Goal: Task Accomplishment & Management: Use online tool/utility

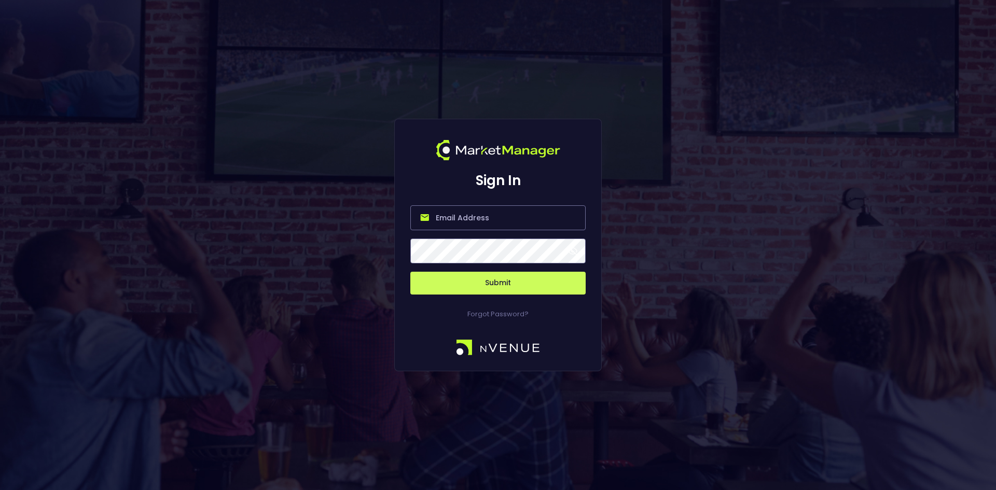
click at [448, 221] on input "email" at bounding box center [497, 217] width 175 height 25
type input "[EMAIL_ADDRESS][DOMAIN_NAME]"
click at [494, 285] on button "Submit" at bounding box center [497, 283] width 175 height 23
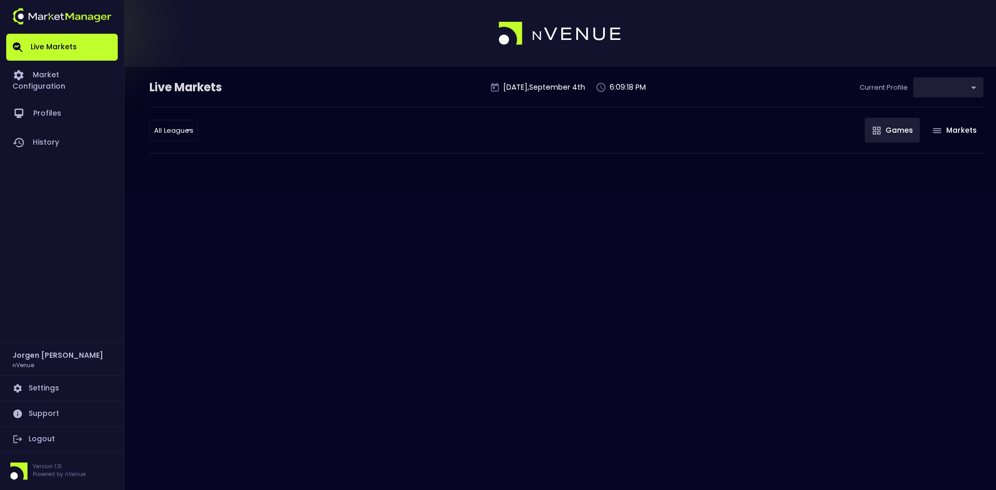
type input "d66ee90f-df8e-430e-a05c-aaf70ad95ad9"
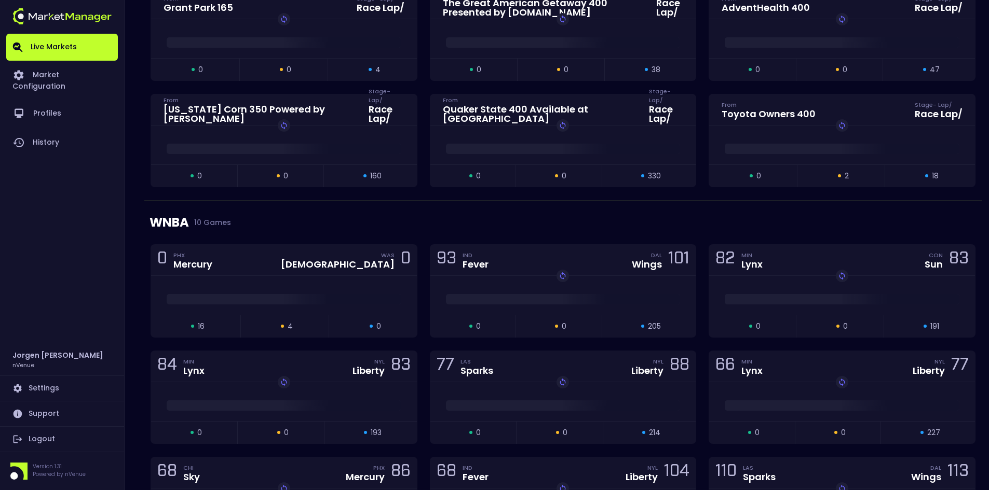
scroll to position [519, 0]
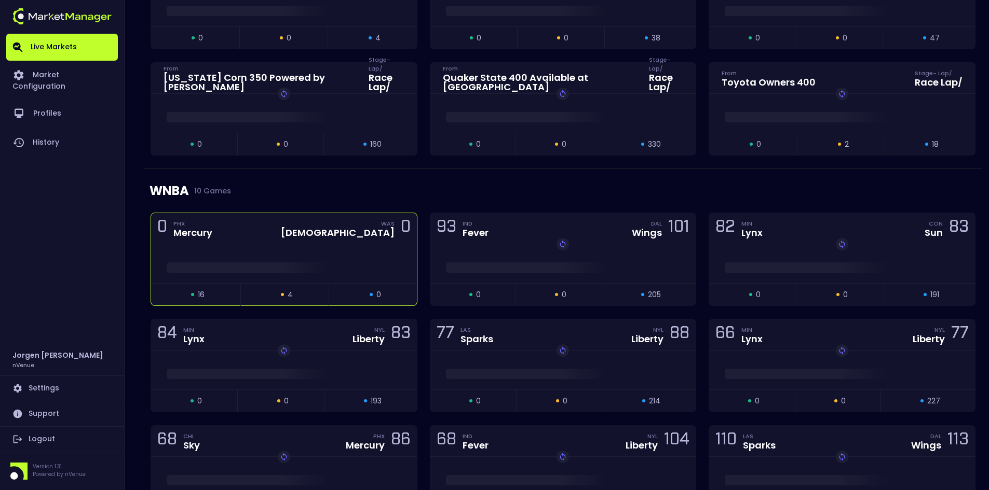
click at [304, 249] on div at bounding box center [284, 263] width 266 height 39
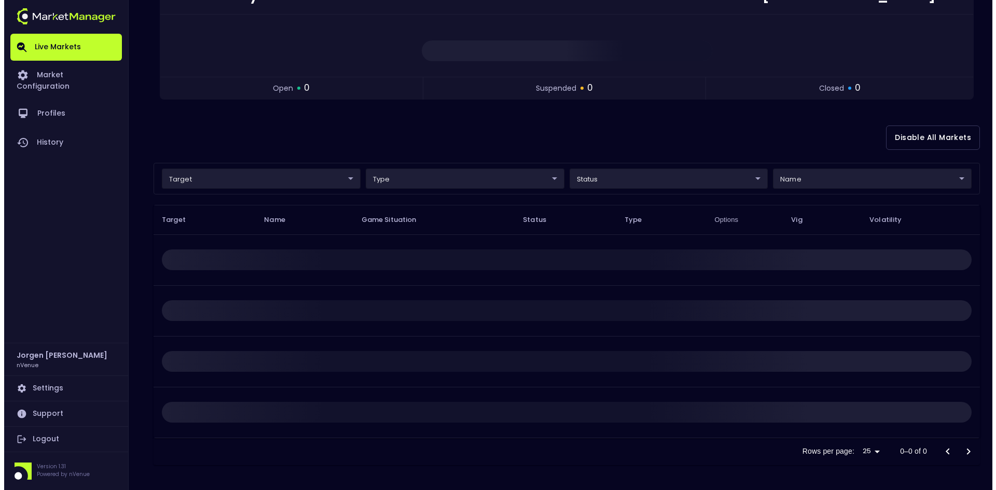
scroll to position [0, 0]
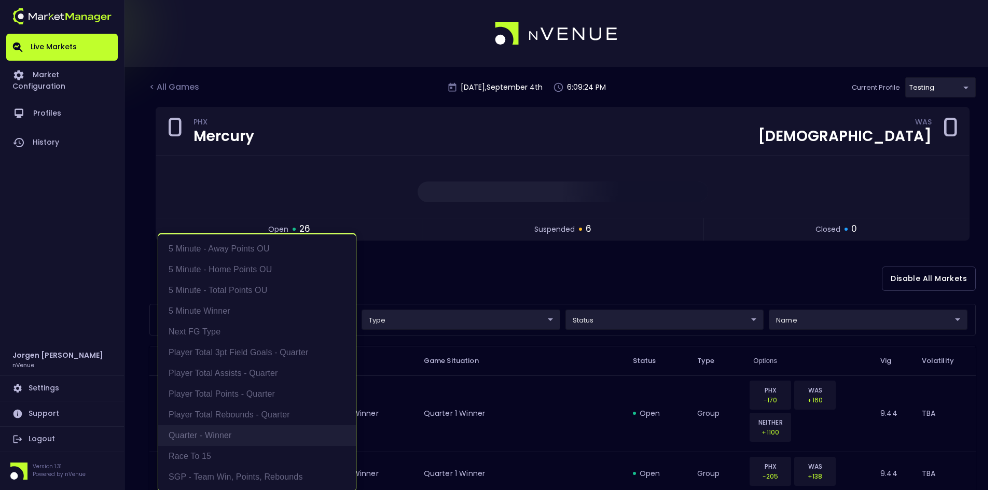
click at [195, 434] on li "Quarter - Winner" at bounding box center [257, 435] width 198 height 21
type input "Quarter - Winner"
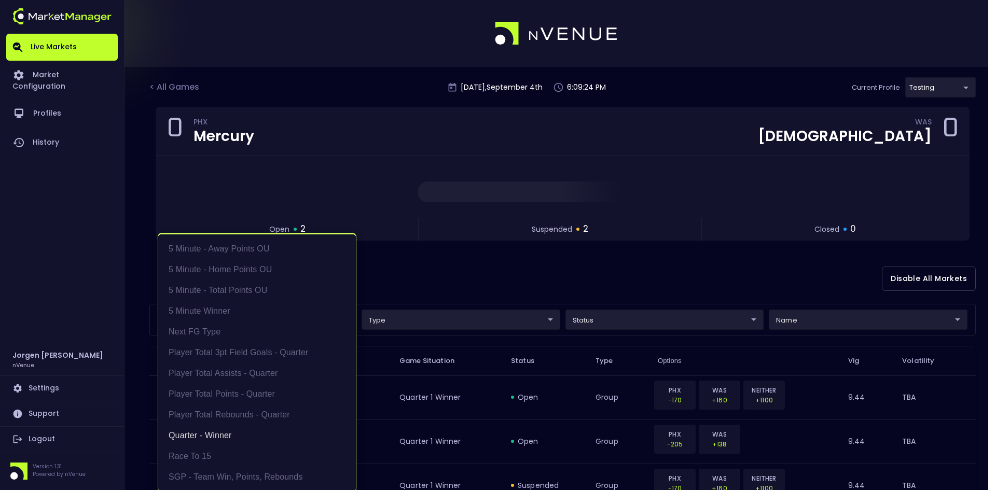
click at [433, 280] on div at bounding box center [498, 245] width 996 height 490
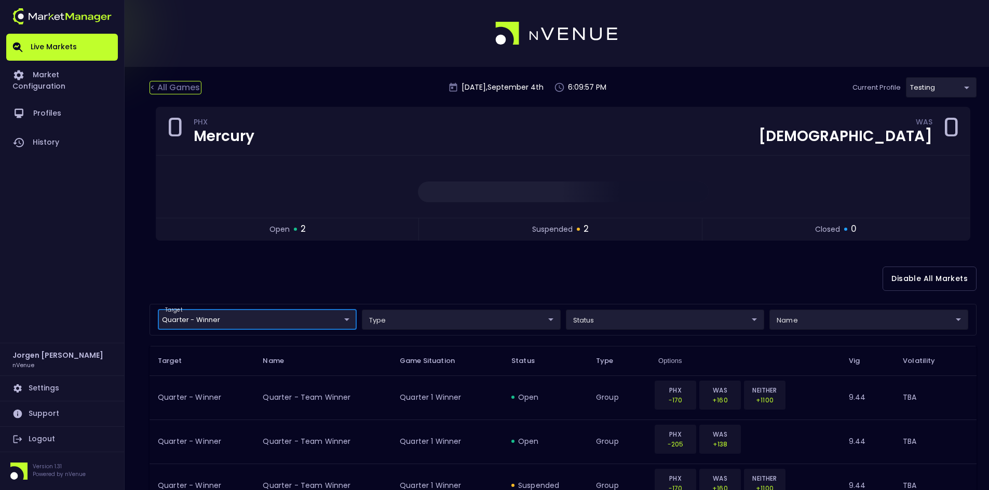
click at [196, 90] on div "< All Games" at bounding box center [175, 87] width 52 height 13
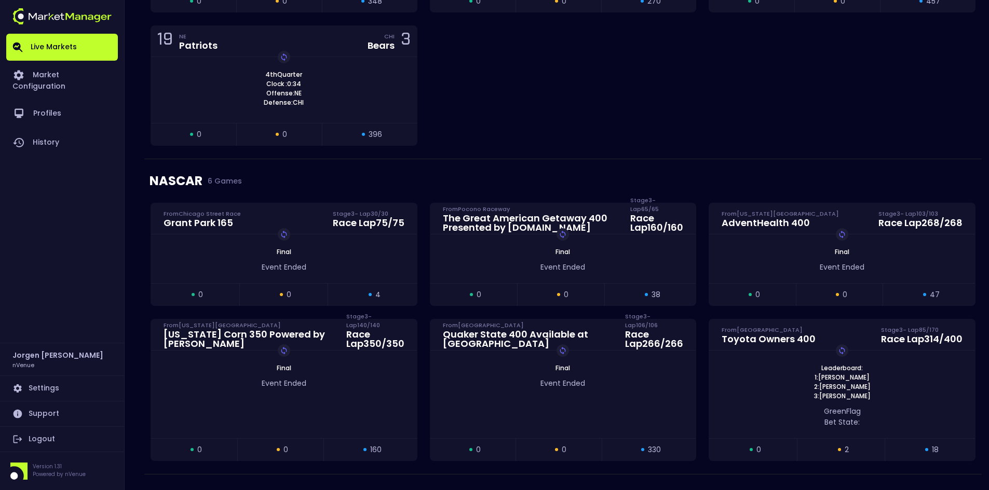
scroll to position [104, 0]
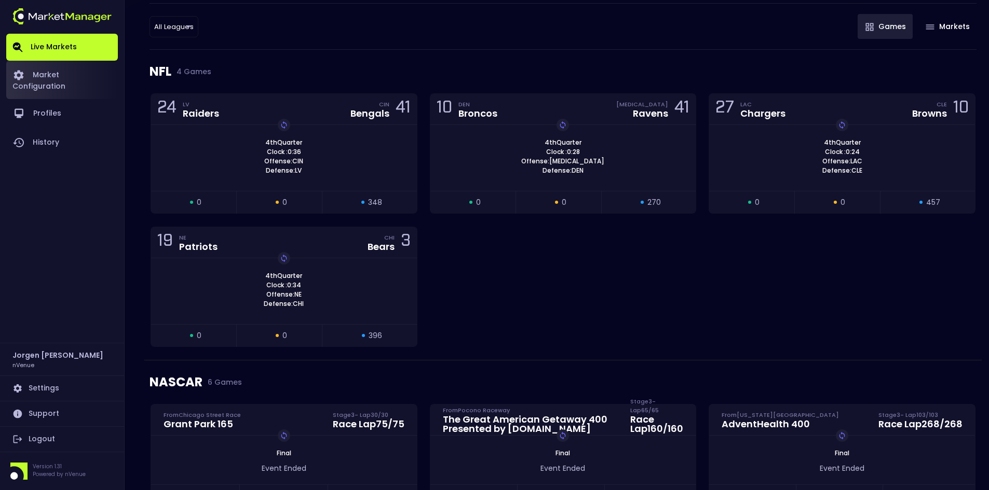
click at [46, 75] on link "Market Configuration" at bounding box center [62, 80] width 112 height 38
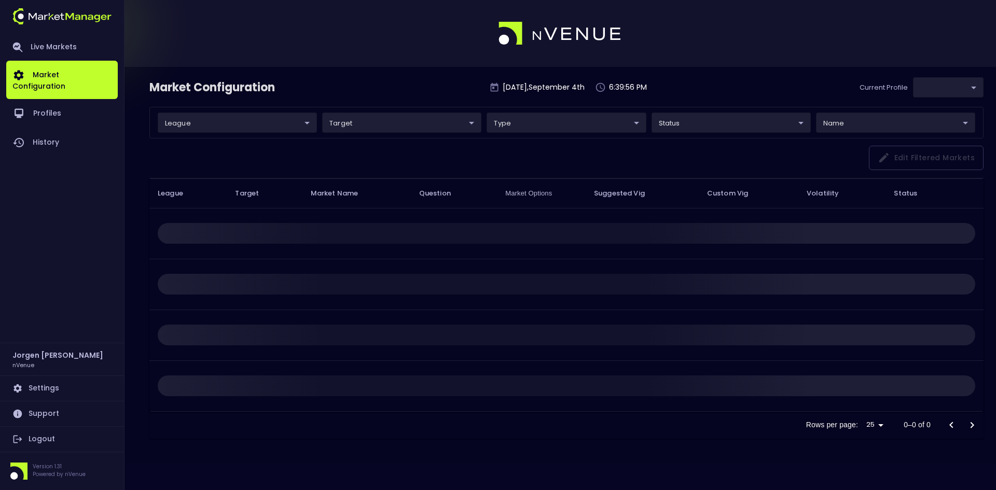
type input "d66ee90f-df8e-430e-a05c-aaf70ad95ad9"
click at [49, 40] on link "Live Markets" at bounding box center [62, 47] width 112 height 27
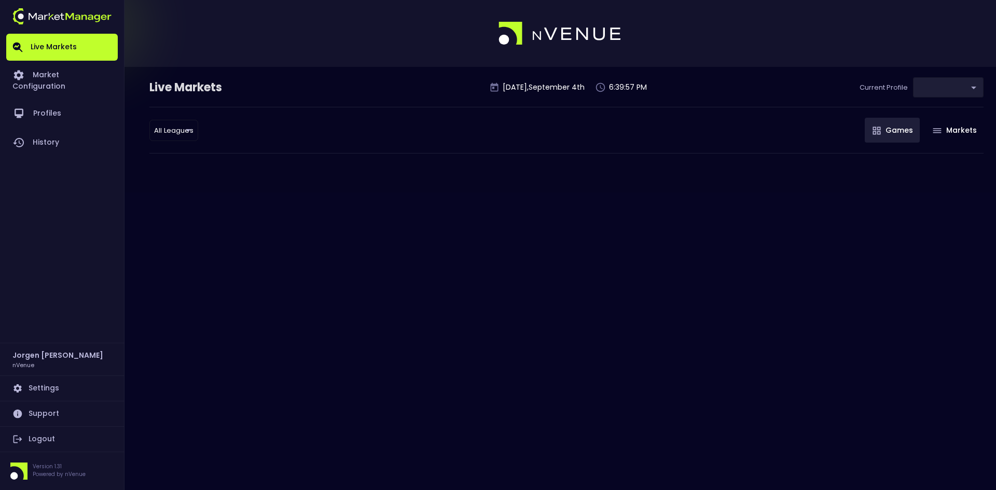
type input "d66ee90f-df8e-430e-a05c-aaf70ad95ad9"
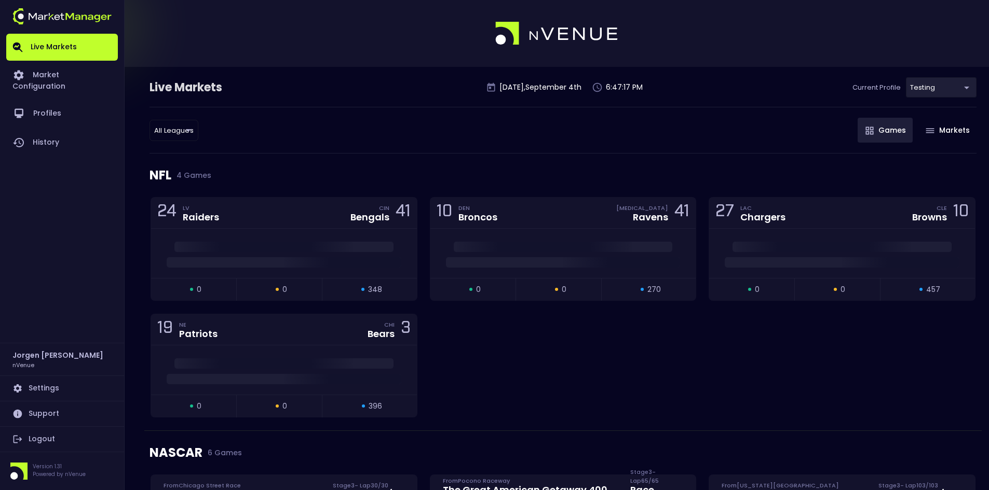
click at [365, 87] on div "Live Markets [DATE] 6:47:17 PM Current Profile testing d66ee90f-df8e-430e-a05c-…" at bounding box center [562, 92] width 827 height 30
click at [64, 74] on link "Market Configuration" at bounding box center [62, 80] width 112 height 38
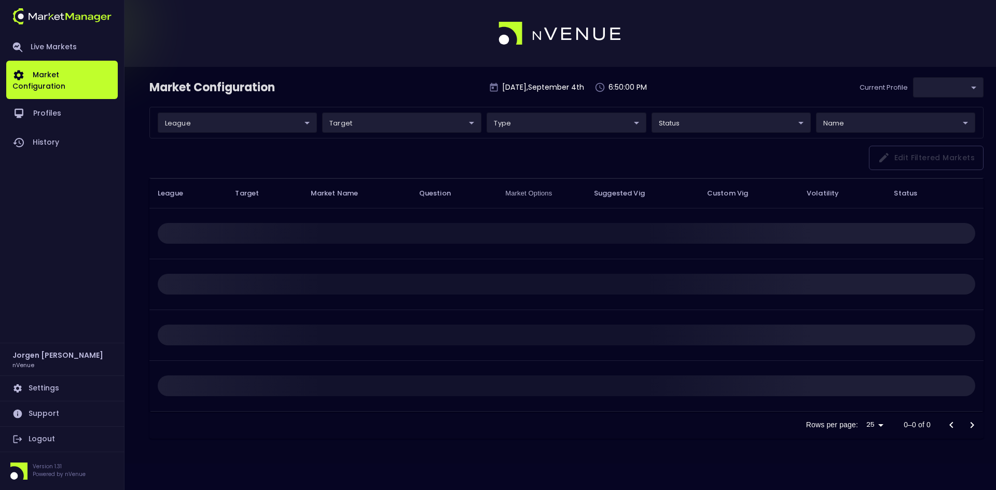
type input "d66ee90f-df8e-430e-a05c-aaf70ad95ad9"
click at [35, 40] on link "Live Markets" at bounding box center [62, 47] width 112 height 27
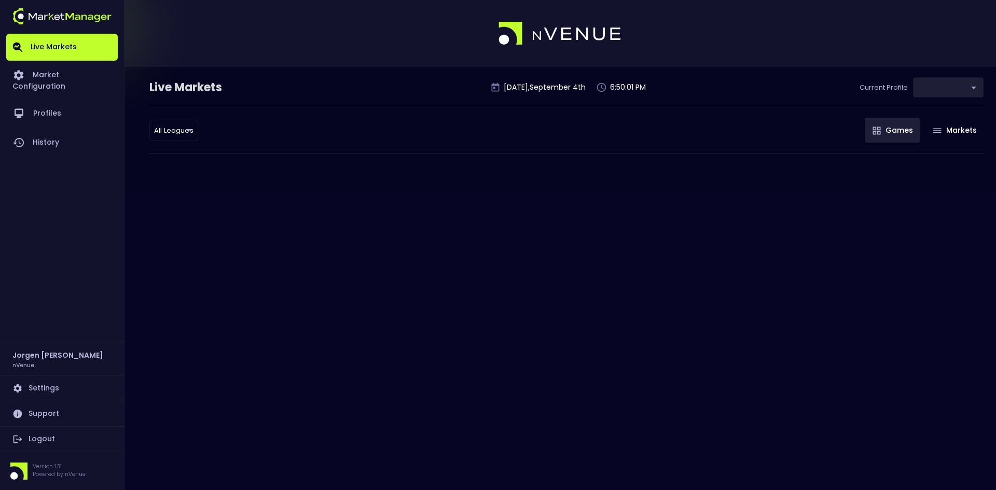
type input "d66ee90f-df8e-430e-a05c-aaf70ad95ad9"
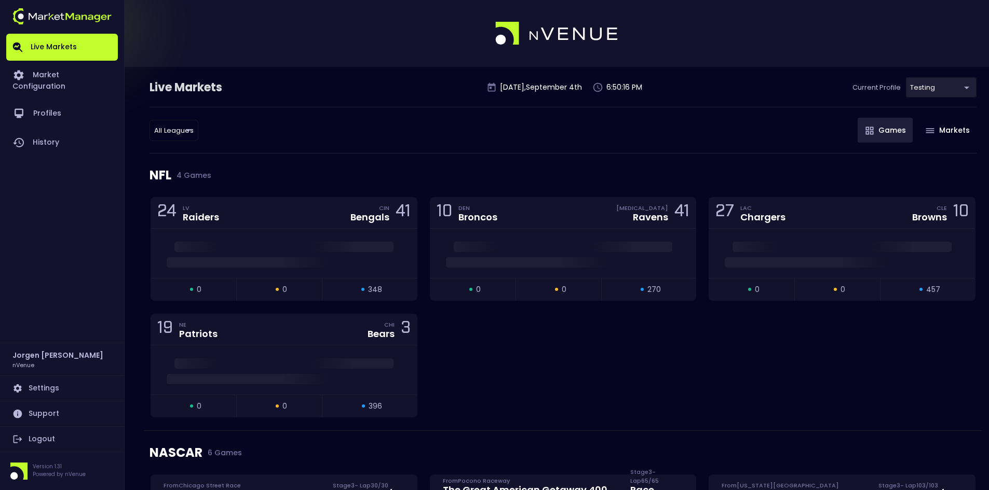
click at [476, 120] on div "All Leagues all leagues ​ Games Markets" at bounding box center [562, 130] width 827 height 47
click at [576, 345] on div "24 LV Raiders CIN Bengals 41 open 0 suspended 0 closed 348 10 DEN Broncos [MEDI…" at bounding box center [562, 314] width 837 height 234
click at [460, 144] on div "All Leagues all leagues ​ Games Markets" at bounding box center [562, 130] width 827 height 47
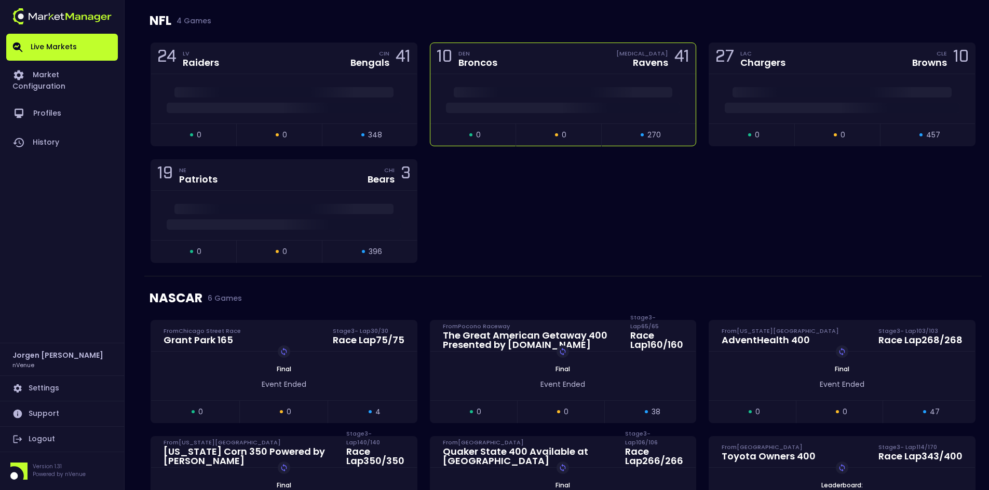
scroll to position [156, 0]
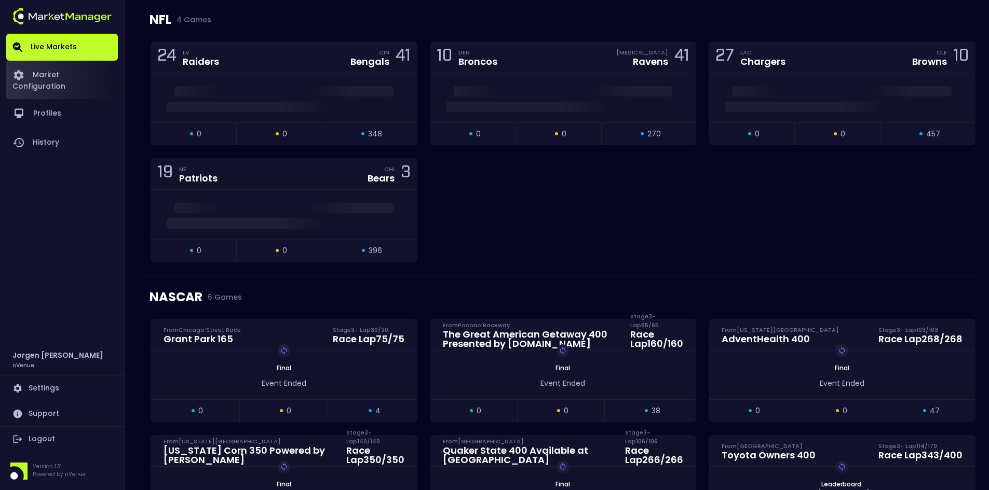
click at [66, 68] on link "Market Configuration" at bounding box center [62, 80] width 112 height 38
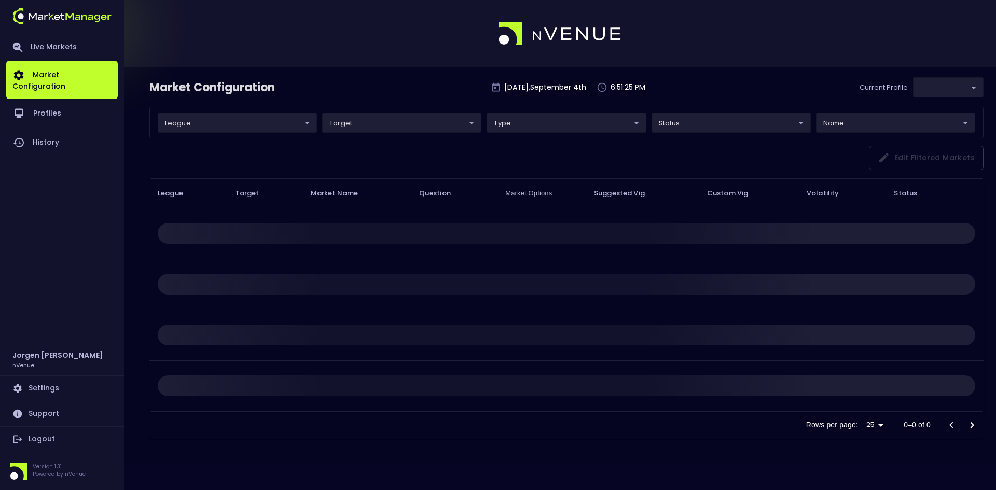
type input "d66ee90f-df8e-430e-a05c-aaf70ad95ad9"
click at [60, 46] on link "Live Markets" at bounding box center [62, 47] width 112 height 27
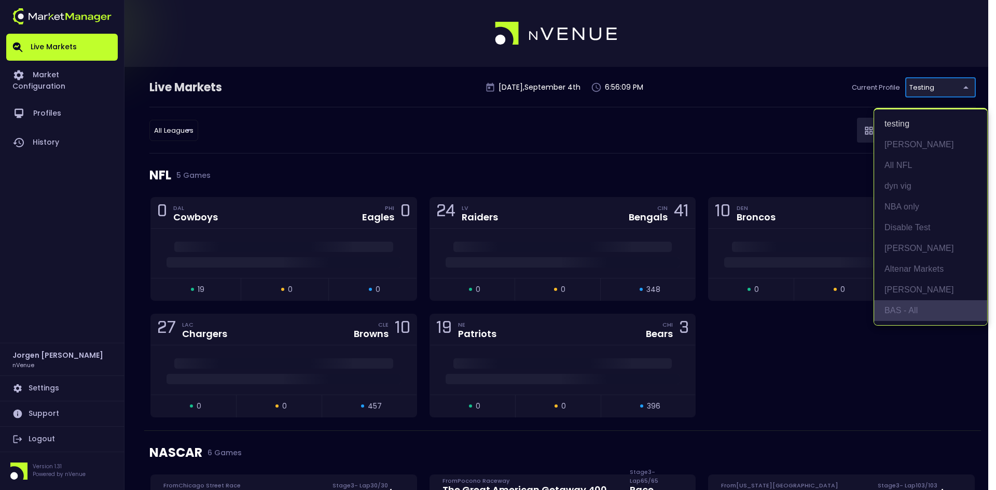
click at [906, 305] on li "BAS - All" at bounding box center [930, 310] width 113 height 21
type input "0d810fa5-e353-4d9c-b11d-31f095cae871"
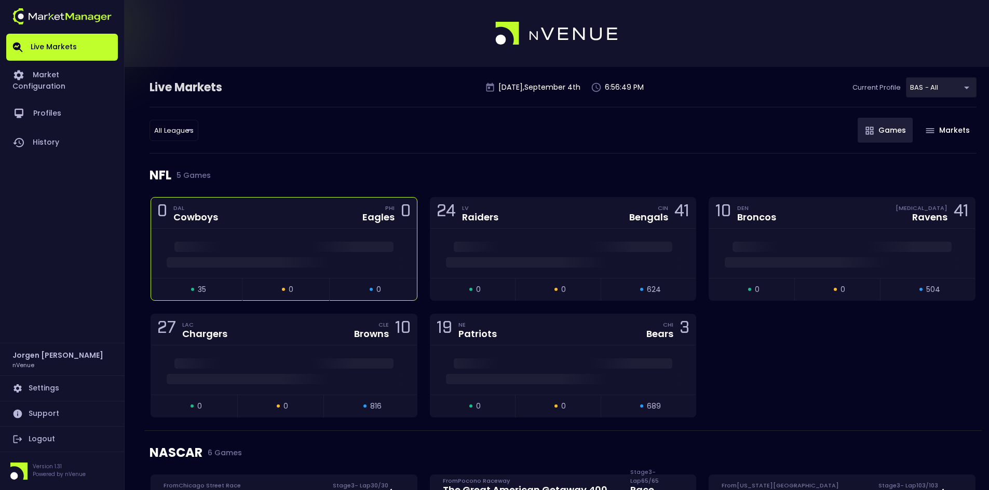
click at [284, 239] on div at bounding box center [284, 253] width 266 height 49
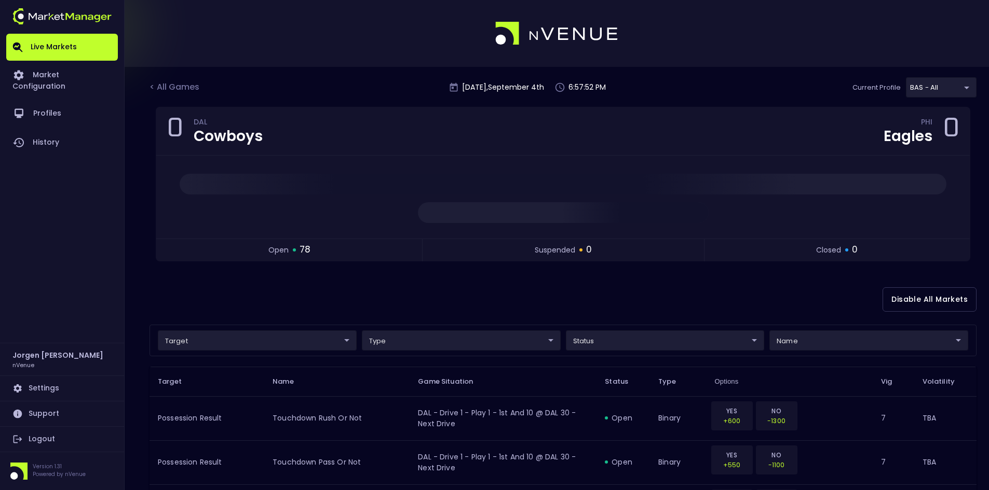
click at [228, 295] on div "Disable All Markets" at bounding box center [562, 299] width 827 height 50
click at [402, 298] on div "Disable All Markets" at bounding box center [562, 299] width 827 height 50
click at [184, 86] on div "< All Games" at bounding box center [175, 87] width 52 height 13
